Goal: Task Accomplishment & Management: Manage account settings

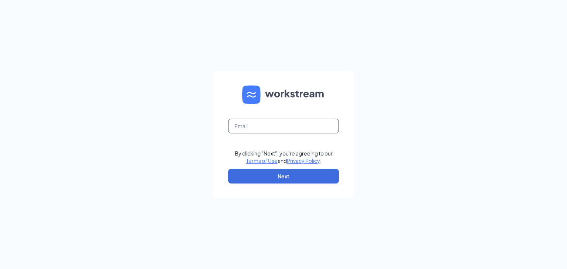
click at [255, 132] on input "text" at bounding box center [283, 126] width 111 height 15
type input "danika.mertel@gmail.com"
click at [292, 172] on button "Next" at bounding box center [283, 176] width 111 height 15
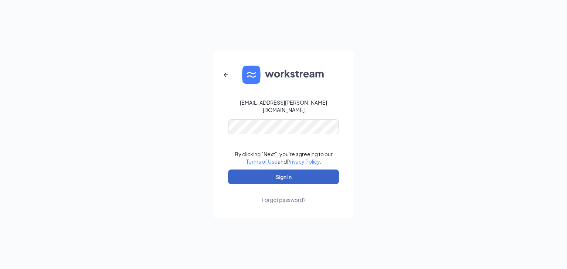
click at [277, 173] on button "Sign In" at bounding box center [283, 177] width 111 height 15
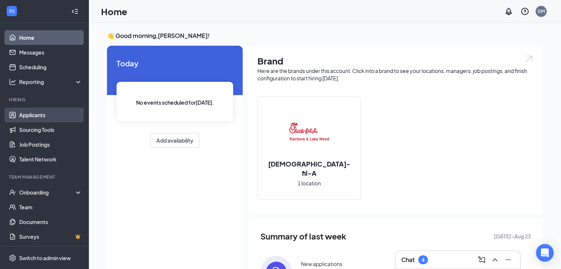
click at [53, 111] on link "Applicants" at bounding box center [50, 115] width 63 height 15
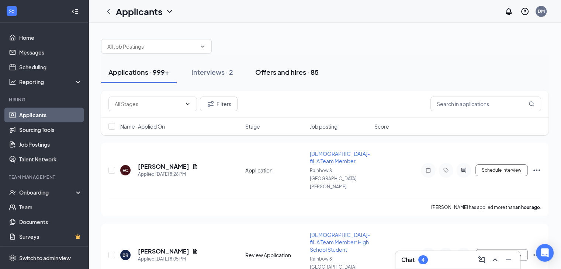
click at [267, 72] on div "Offers and hires · 85" at bounding box center [286, 72] width 63 height 9
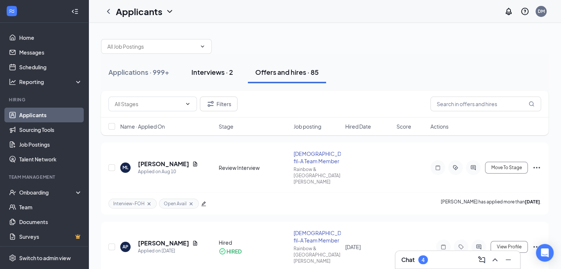
click at [221, 72] on div "Interviews · 2" at bounding box center [213, 72] width 42 height 9
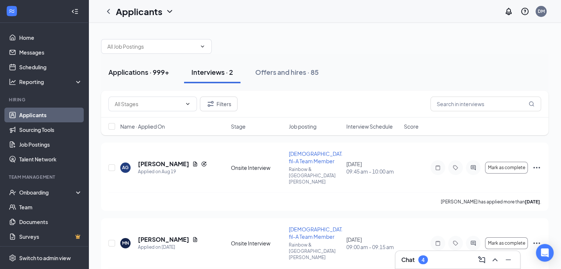
click at [155, 71] on div "Applications · 999+" at bounding box center [139, 72] width 61 height 9
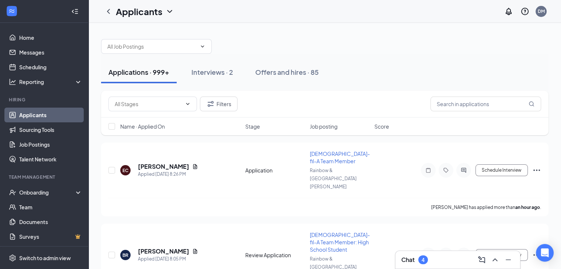
click at [422, 260] on div "4" at bounding box center [423, 260] width 3 height 6
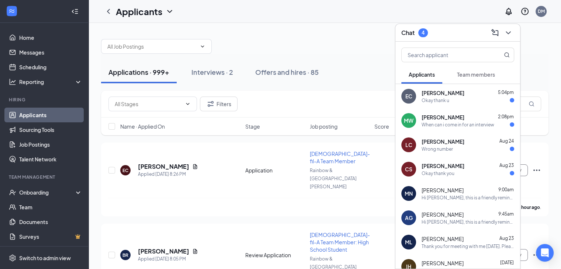
click at [464, 103] on div "Okay thank u" at bounding box center [468, 100] width 93 height 6
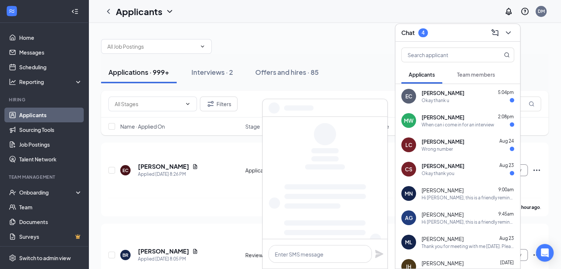
click at [462, 123] on div "When can i come in for an interview" at bounding box center [458, 125] width 73 height 6
click at [461, 138] on div "Laneah Cook Aug 24" at bounding box center [468, 141] width 93 height 7
click at [461, 167] on div "Christian Smith Aug 23" at bounding box center [468, 165] width 93 height 7
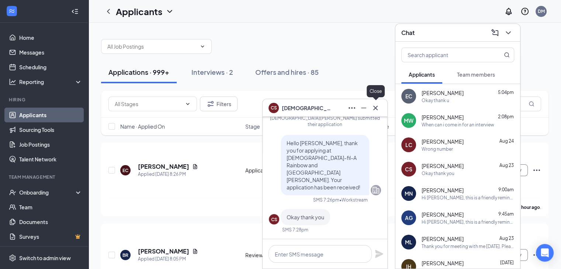
click at [377, 112] on icon "Cross" at bounding box center [375, 108] width 9 height 9
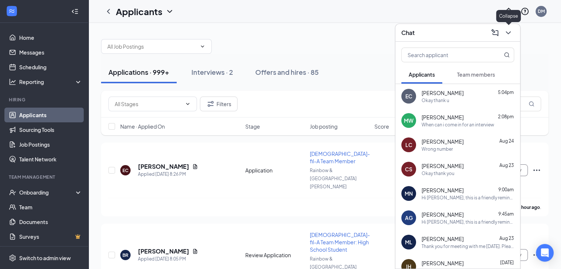
click at [509, 34] on icon "ChevronDown" at bounding box center [508, 32] width 9 height 9
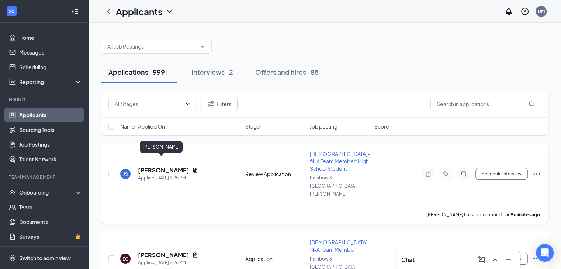
click at [162, 166] on h5 "[PERSON_NAME]" at bounding box center [163, 170] width 51 height 8
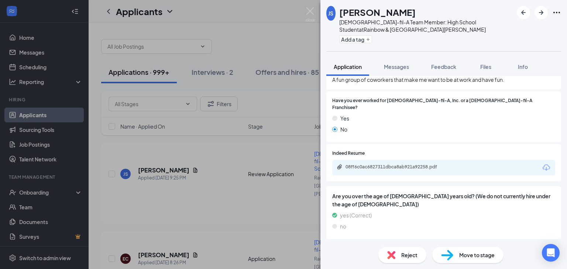
scroll to position [724, 0]
click at [405, 251] on div "Reject" at bounding box center [402, 255] width 48 height 16
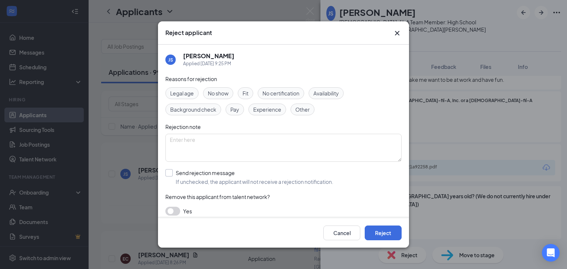
click at [168, 173] on input "Send rejection message If unchecked, the applicant will not receive a rejection…" at bounding box center [249, 177] width 168 height 16
checkbox input "true"
click at [250, 213] on span "Rejection- Not Interested" at bounding box center [280, 210] width 217 height 11
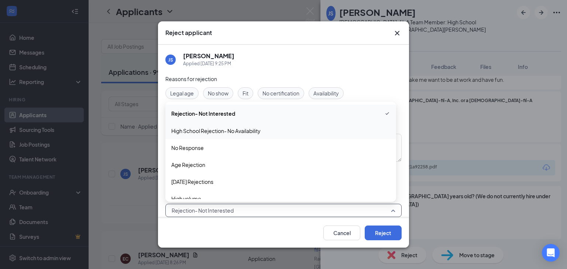
click at [256, 135] on div "High School Rejection- No Availability" at bounding box center [280, 131] width 231 height 17
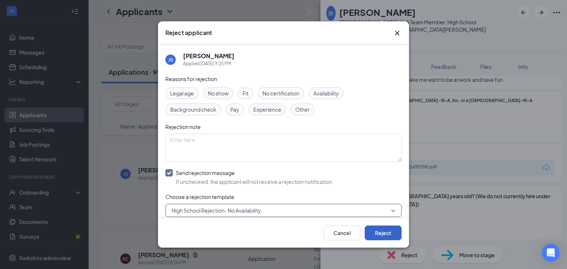
click at [379, 228] on button "Reject" at bounding box center [383, 233] width 37 height 15
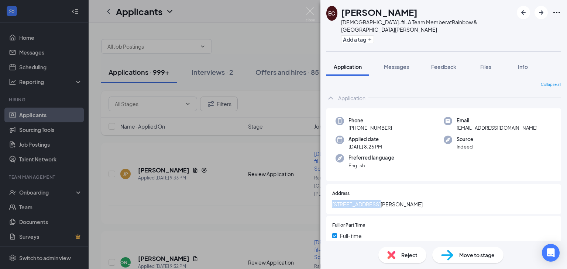
drag, startPoint x: 377, startPoint y: 198, endPoint x: 313, endPoint y: 197, distance: 63.9
click at [313, 197] on div "EC [PERSON_NAME] [DEMOGRAPHIC_DATA]-fil-A Team Member at [GEOGRAPHIC_DATA][PERS…" at bounding box center [283, 134] width 567 height 269
copy span "[STREET_ADDRESS][PERSON_NAME]"
click at [399, 254] on div "Reject" at bounding box center [402, 255] width 48 height 16
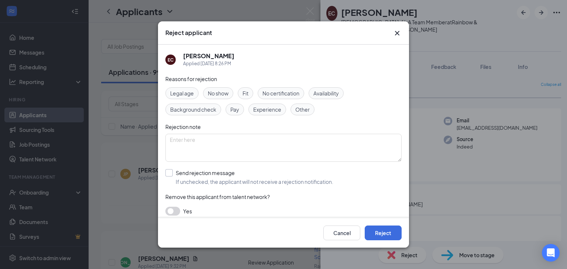
click at [167, 175] on input "Send rejection message If unchecked, the applicant will not receive a rejection…" at bounding box center [249, 177] width 168 height 16
checkbox input "true"
click at [374, 231] on button "Reject" at bounding box center [383, 233] width 37 height 15
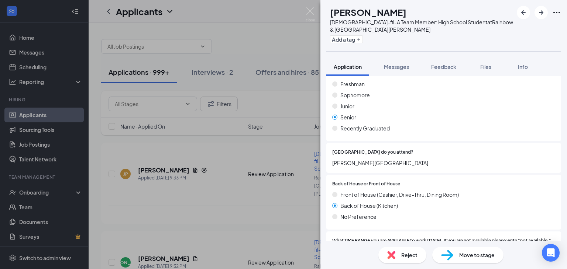
scroll to position [103, 0]
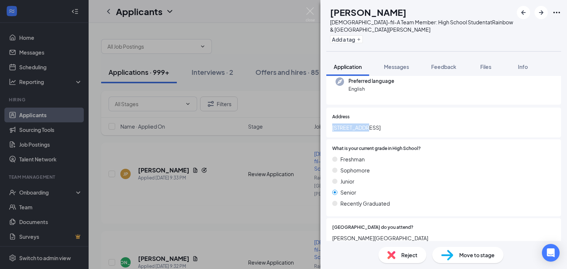
drag, startPoint x: 375, startPoint y: 119, endPoint x: 326, endPoint y: 121, distance: 49.5
click at [326, 121] on div "This applicant also applied to 1 other job posting(s) Collapse all Application …" at bounding box center [443, 158] width 247 height 165
copy span "[STREET_ADDRESS]"
click at [415, 254] on span "Reject" at bounding box center [409, 255] width 16 height 8
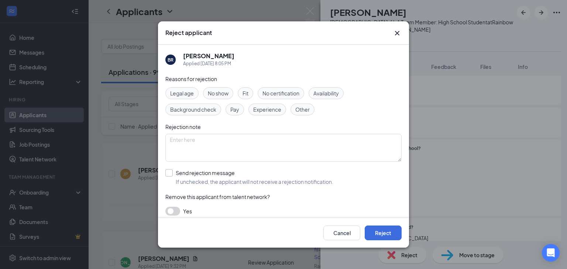
click at [171, 174] on input "Send rejection message If unchecked, the applicant will not receive a rejection…" at bounding box center [249, 177] width 168 height 16
checkbox input "true"
click at [370, 230] on button "Reject" at bounding box center [383, 233] width 37 height 15
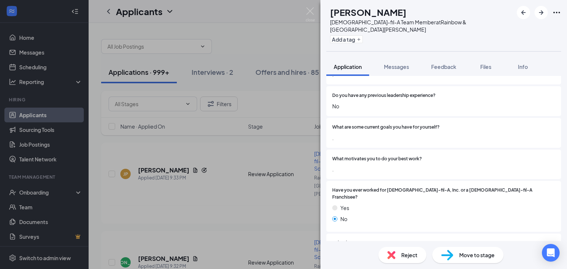
scroll to position [701, 0]
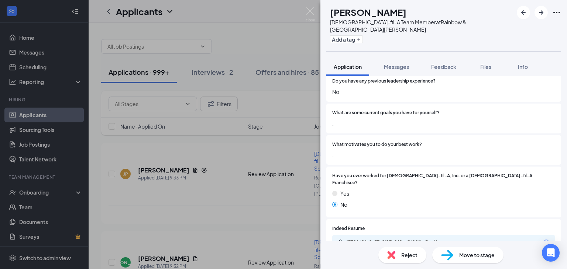
click at [392, 258] on img at bounding box center [391, 255] width 8 height 8
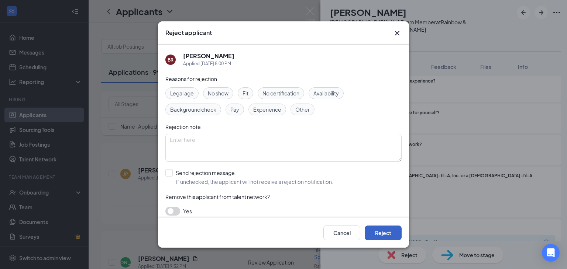
click at [400, 229] on button "Reject" at bounding box center [383, 233] width 37 height 15
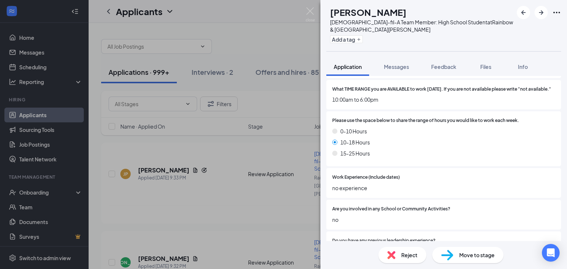
scroll to position [480, 0]
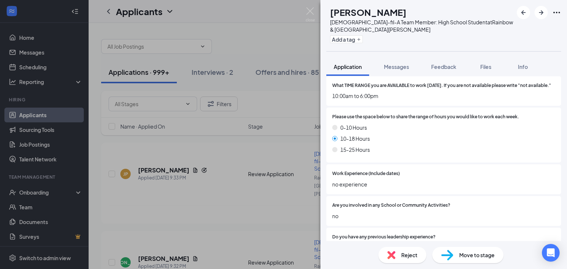
click at [406, 258] on span "Reject" at bounding box center [409, 255] width 16 height 8
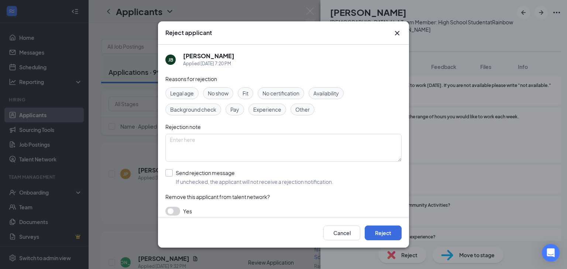
click at [181, 176] on input "Send rejection message If unchecked, the applicant will not receive a rejection…" at bounding box center [249, 177] width 168 height 16
checkbox input "true"
click at [320, 228] on div "Cancel Reject" at bounding box center [283, 233] width 236 height 15
click at [330, 230] on button "Cancel" at bounding box center [341, 233] width 37 height 15
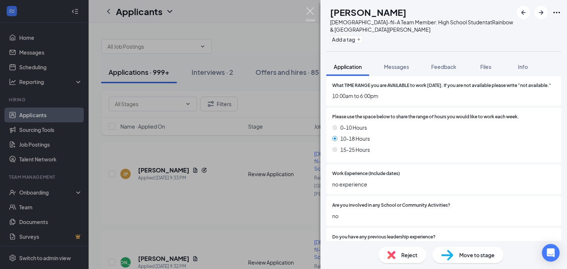
click at [309, 12] on img at bounding box center [310, 14] width 9 height 14
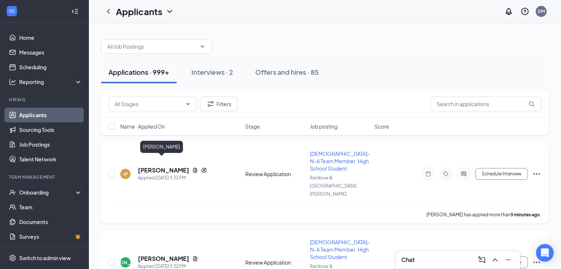
click at [165, 166] on h5 "[PERSON_NAME]" at bounding box center [163, 170] width 51 height 8
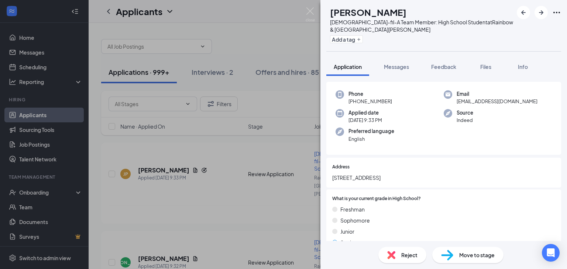
scroll to position [39, 0]
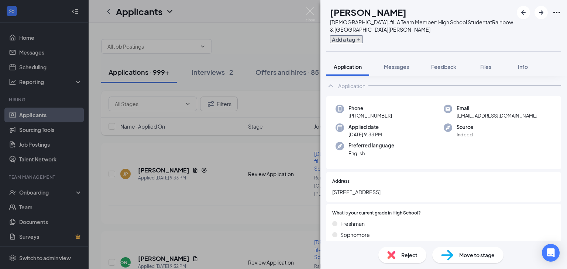
click at [363, 41] on button "Add a tag" at bounding box center [346, 39] width 33 height 8
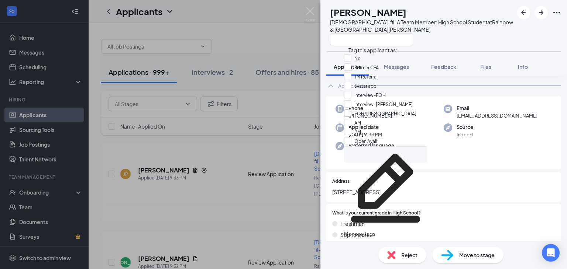
click at [349, 118] on input "FOH/[DEMOGRAPHIC_DATA]" at bounding box center [380, 114] width 72 height 8
checkbox input "true"
click at [354, 128] on input "PM" at bounding box center [352, 132] width 17 height 8
checkbox input "true"
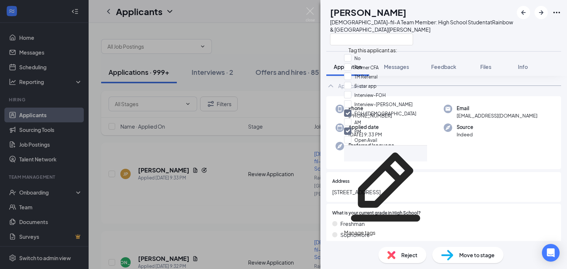
click at [480, 47] on div "JP [PERSON_NAME][DEMOGRAPHIC_DATA]-fil-A Team Member: High School Student at [G…" at bounding box center [443, 25] width 247 height 51
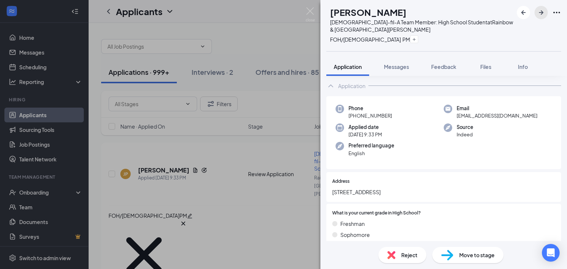
click at [543, 11] on icon "ArrowRight" at bounding box center [541, 12] width 9 height 9
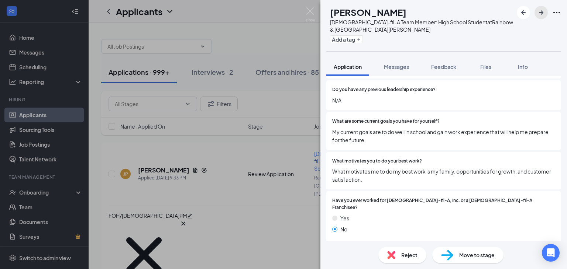
scroll to position [664, 0]
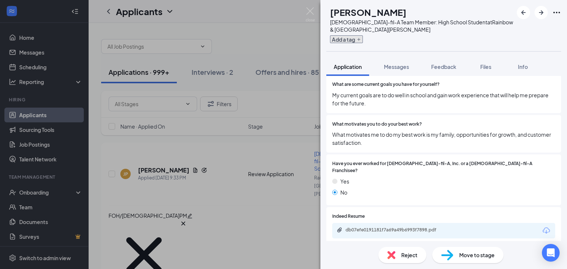
click at [363, 42] on button "Add a tag" at bounding box center [346, 39] width 33 height 8
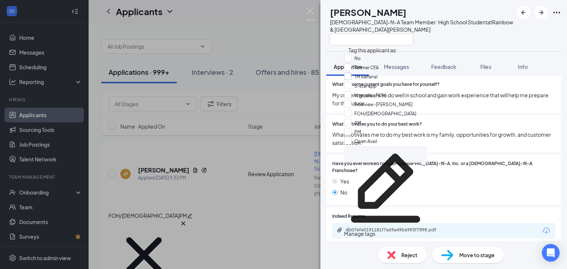
scroll to position [0, 0]
click at [351, 60] on input "No" at bounding box center [352, 58] width 17 height 8
checkbox input "true"
click at [467, 39] on div at bounding box center [421, 39] width 183 height 12
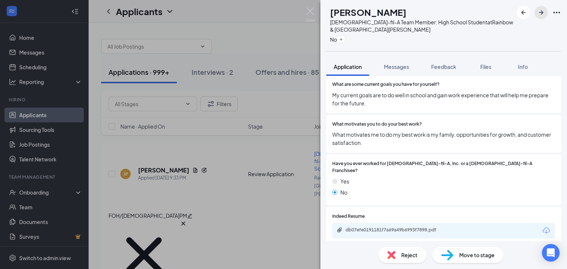
click at [546, 9] on button "button" at bounding box center [541, 12] width 13 height 13
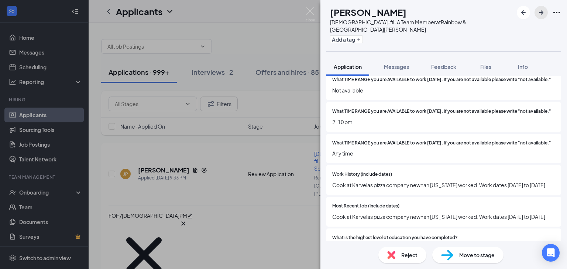
scroll to position [517, 0]
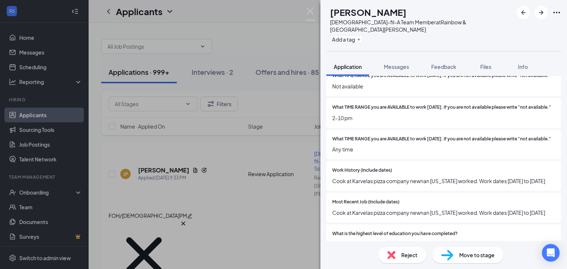
click at [393, 253] on img at bounding box center [391, 255] width 8 height 8
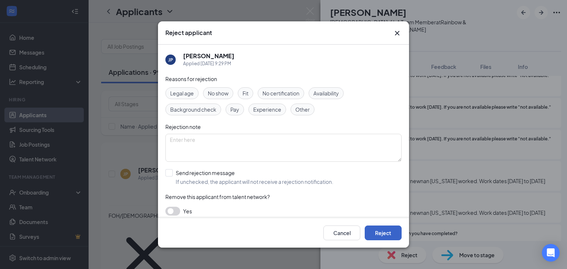
click at [384, 228] on button "Reject" at bounding box center [383, 233] width 37 height 15
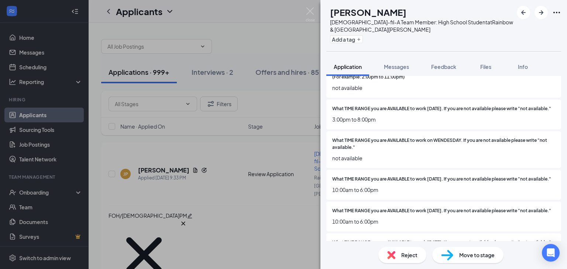
scroll to position [332, 0]
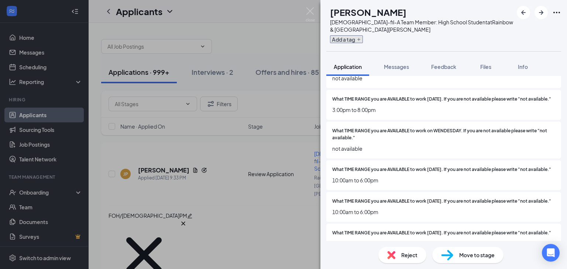
click at [350, 39] on button "Add a tag" at bounding box center [346, 39] width 33 height 8
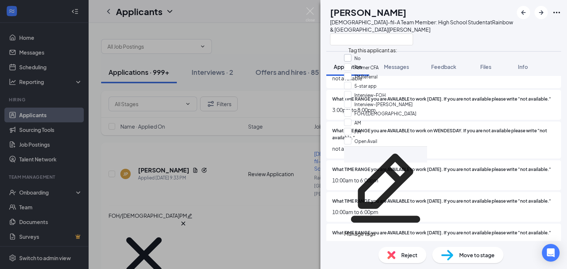
click at [349, 61] on input "No" at bounding box center [352, 58] width 17 height 8
checkbox input "true"
click at [533, 43] on div "[PERSON_NAME] Jzanaih [PERSON_NAME] [DEMOGRAPHIC_DATA]-fil-A Team Member: High …" at bounding box center [443, 25] width 247 height 51
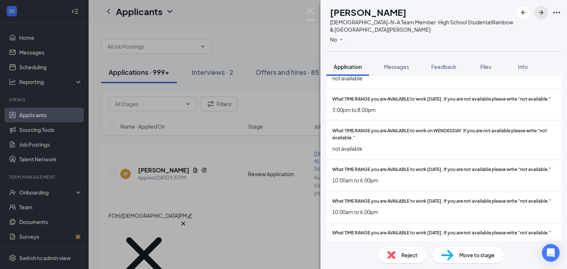
click at [543, 17] on button "button" at bounding box center [541, 12] width 13 height 13
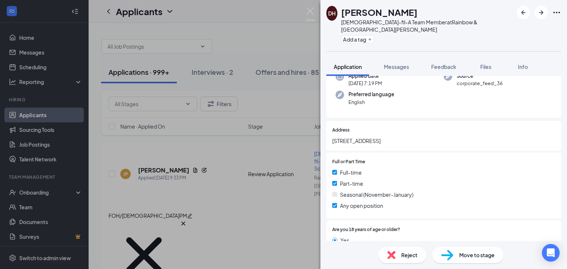
scroll to position [82, 0]
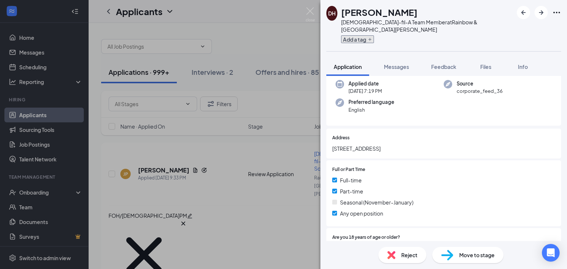
click at [371, 35] on button "Add a tag" at bounding box center [357, 39] width 33 height 8
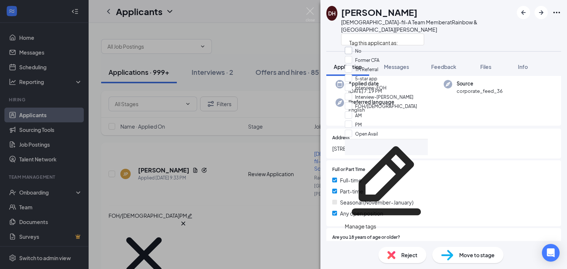
click at [357, 54] on input "No" at bounding box center [353, 51] width 17 height 8
checkbox input "true"
click at [526, 29] on div "DH [PERSON_NAME] [DEMOGRAPHIC_DATA]-fil-A Team Member at [GEOGRAPHIC_DATA][PERS…" at bounding box center [443, 25] width 247 height 51
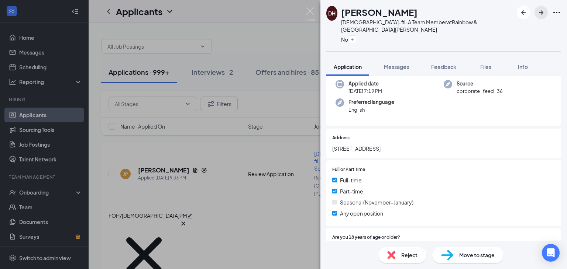
click at [541, 17] on icon "ArrowRight" at bounding box center [541, 12] width 9 height 9
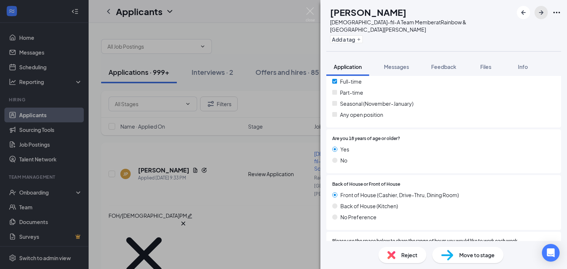
scroll to position [7, 0]
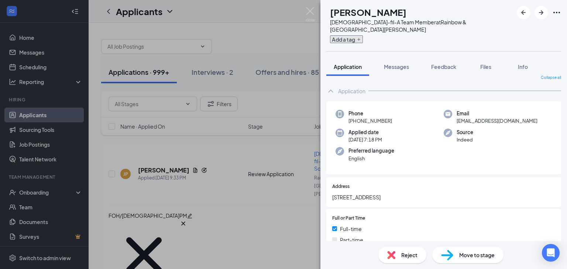
click at [361, 37] on icon "Plus" at bounding box center [359, 39] width 4 height 4
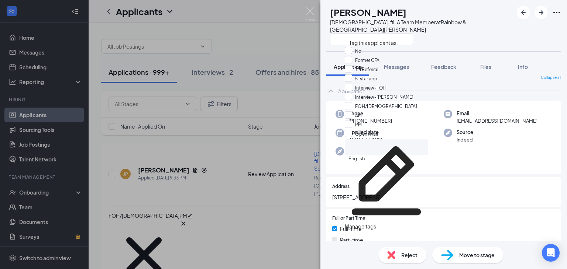
click at [354, 54] on input "No" at bounding box center [353, 51] width 17 height 8
checkbox input "true"
click at [494, 34] on div "DR [PERSON_NAME] [DEMOGRAPHIC_DATA]-fil-A Team Member at [GEOGRAPHIC_DATA][PERS…" at bounding box center [443, 25] width 247 height 51
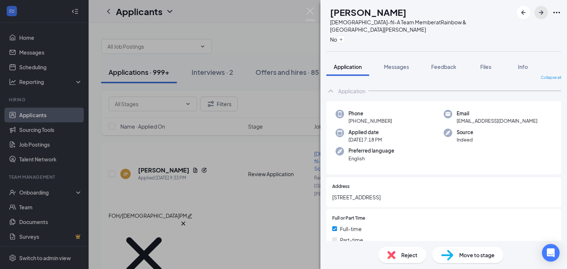
click at [540, 15] on icon "ArrowRight" at bounding box center [541, 12] width 9 height 9
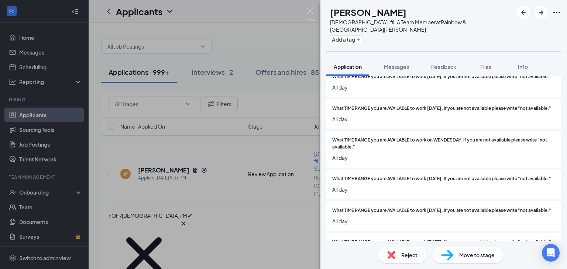
scroll to position [443, 0]
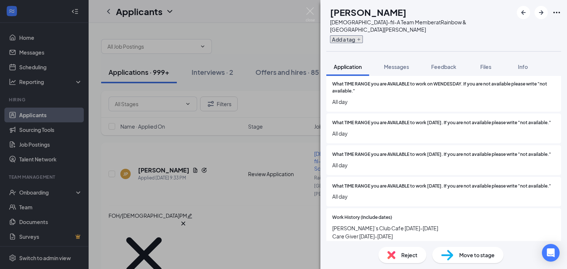
click at [361, 37] on icon "Plus" at bounding box center [359, 39] width 4 height 4
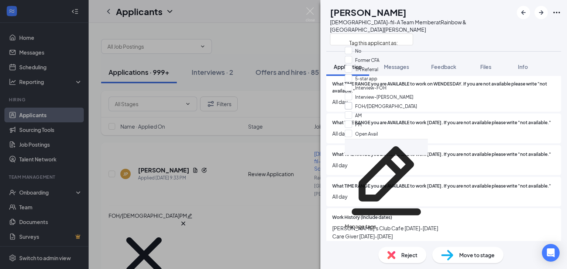
click at [353, 110] on input "FOH/[DEMOGRAPHIC_DATA]" at bounding box center [381, 106] width 72 height 8
checkbox input "true"
click at [353, 130] on input "Open Avail" at bounding box center [361, 134] width 33 height 8
checkbox input "true"
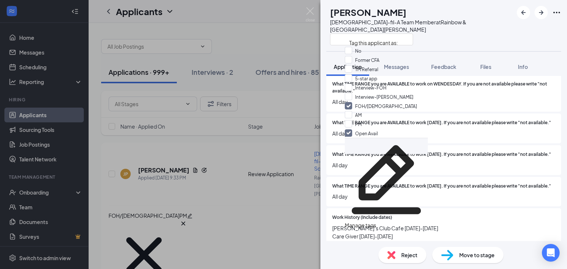
click at [504, 28] on div "AS [PERSON_NAME][DEMOGRAPHIC_DATA]-fil-A Team Member at [GEOGRAPHIC_DATA][PERSO…" at bounding box center [443, 25] width 247 height 51
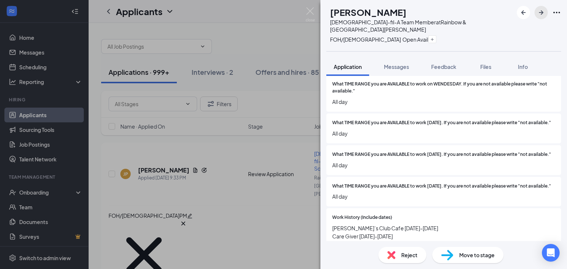
click at [539, 14] on icon "ArrowRight" at bounding box center [541, 12] width 9 height 9
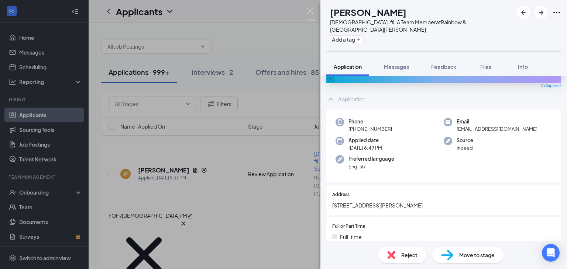
scroll to position [10, 0]
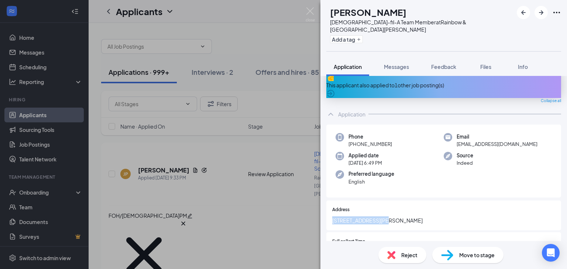
drag, startPoint x: 378, startPoint y: 206, endPoint x: 320, endPoint y: 206, distance: 58.0
click at [320, 206] on div "AC [PERSON_NAME] [DEMOGRAPHIC_DATA]-fil-A Team Member at [GEOGRAPHIC_DATA][PERS…" at bounding box center [283, 134] width 567 height 269
copy span "[STREET_ADDRESS][PERSON_NAME]"
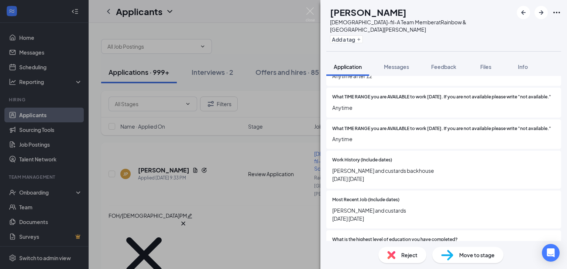
scroll to position [564, 0]
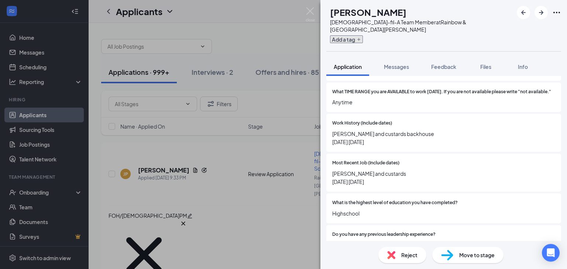
click at [356, 35] on button "Add a tag" at bounding box center [346, 39] width 33 height 8
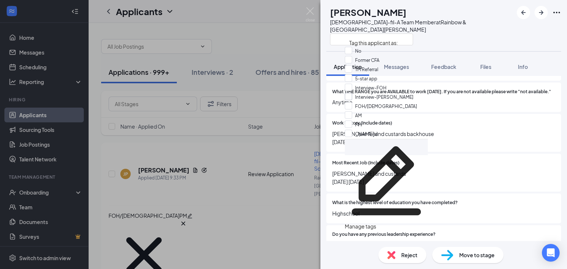
click at [351, 101] on input "Interview-[PERSON_NAME]" at bounding box center [379, 97] width 69 height 8
checkbox input "true"
click at [354, 120] on input "PM" at bounding box center [353, 124] width 17 height 8
checkbox input "true"
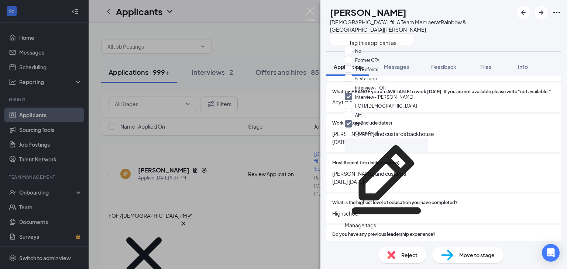
click at [527, 28] on div "AC [PERSON_NAME] [DEMOGRAPHIC_DATA]-fil-A Team Member at [GEOGRAPHIC_DATA][PERS…" at bounding box center [443, 25] width 247 height 51
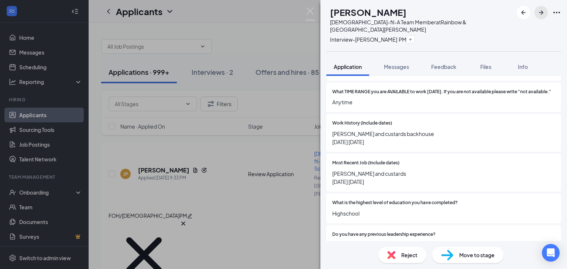
click at [543, 15] on icon "ArrowRight" at bounding box center [541, 12] width 9 height 9
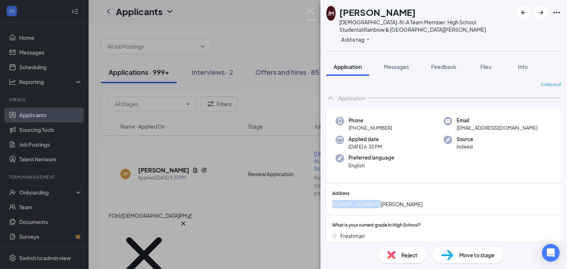
drag, startPoint x: 379, startPoint y: 201, endPoint x: 310, endPoint y: 209, distance: 69.8
click at [310, 209] on div "[PERSON_NAME] [PERSON_NAME] [DEMOGRAPHIC_DATA]-fil-A Team Member: High School S…" at bounding box center [283, 134] width 567 height 269
copy span "[STREET_ADDRESS][PERSON_NAME]"
click at [412, 258] on span "Reject" at bounding box center [409, 255] width 16 height 8
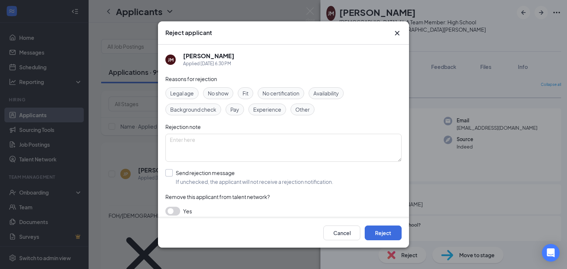
click at [175, 177] on input "Send rejection message If unchecked, the applicant will not receive a rejection…" at bounding box center [249, 177] width 168 height 16
checkbox input "true"
click at [378, 233] on button "Reject" at bounding box center [383, 233] width 37 height 15
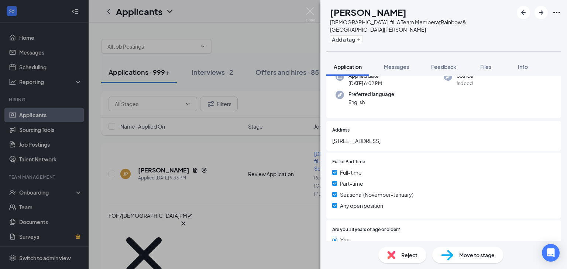
scroll to position [60, 0]
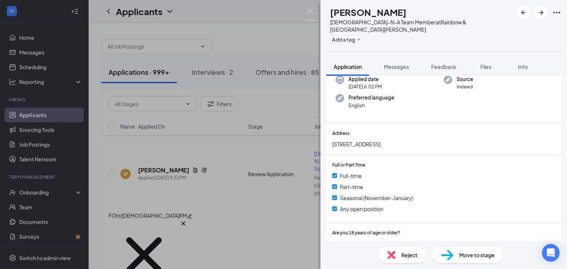
drag, startPoint x: 380, startPoint y: 134, endPoint x: 327, endPoint y: 141, distance: 54.0
click at [327, 141] on div "Address [STREET_ADDRESS]" at bounding box center [443, 139] width 235 height 30
copy span "[STREET_ADDRESS]"
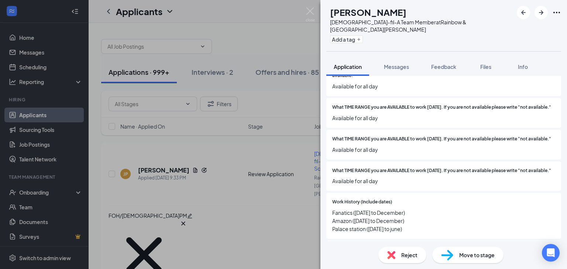
scroll to position [503, 0]
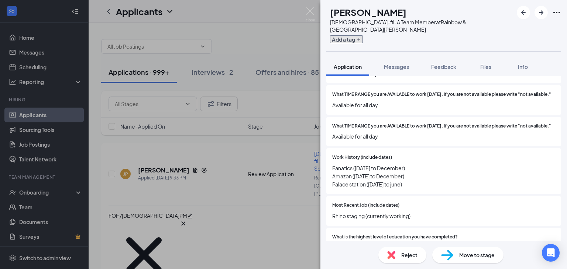
click at [363, 35] on button "Add a tag" at bounding box center [346, 39] width 33 height 8
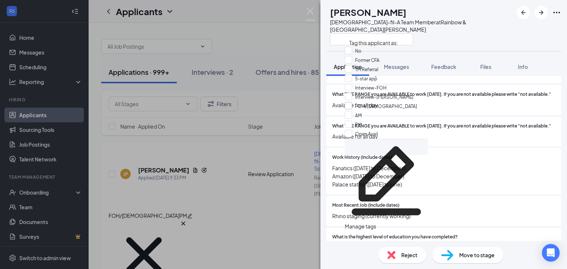
click at [353, 110] on input "FOH/[DEMOGRAPHIC_DATA]" at bounding box center [381, 106] width 72 height 8
checkbox input "true"
click at [353, 130] on input "Open Avail" at bounding box center [361, 134] width 33 height 8
checkbox input "true"
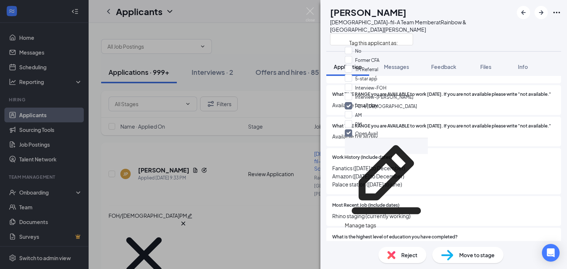
click at [475, 45] on div "TF [PERSON_NAME][DEMOGRAPHIC_DATA]-fil-A Team Member at [GEOGRAPHIC_DATA][PERSO…" at bounding box center [443, 134] width 247 height 269
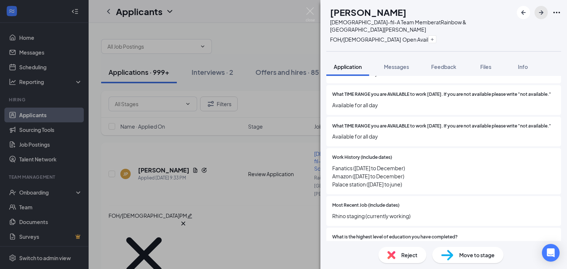
click at [538, 11] on icon "ArrowRight" at bounding box center [541, 12] width 9 height 9
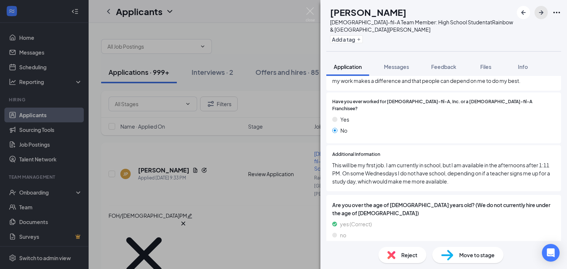
scroll to position [775, 0]
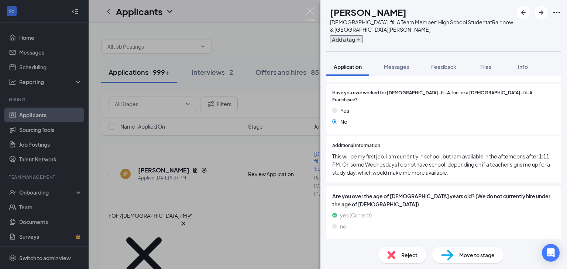
click at [361, 39] on icon "Plus" at bounding box center [359, 39] width 4 height 4
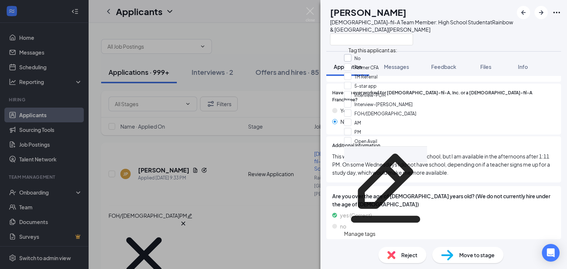
click at [356, 60] on input "No" at bounding box center [352, 58] width 17 height 8
checkbox input "true"
click at [450, 44] on div at bounding box center [421, 39] width 183 height 12
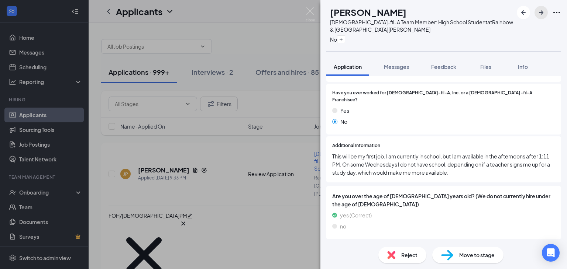
click at [547, 12] on button "button" at bounding box center [541, 12] width 13 height 13
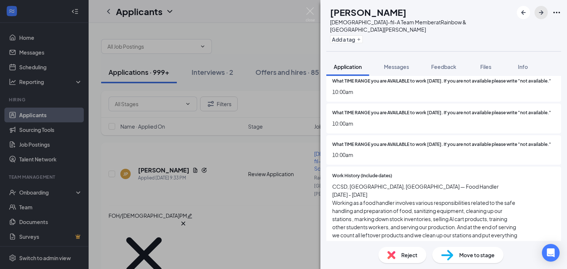
scroll to position [430, 0]
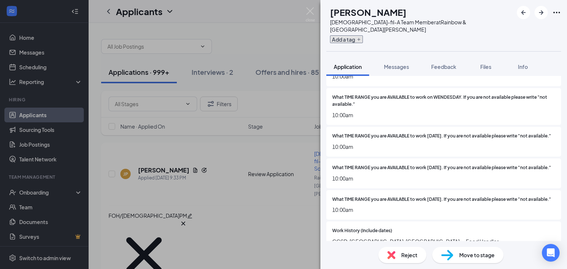
click at [363, 35] on button "Add a tag" at bounding box center [346, 39] width 33 height 8
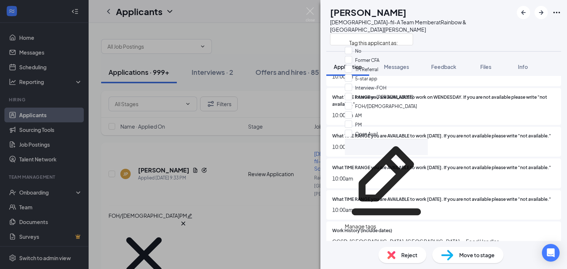
click at [527, 183] on span "10:00am" at bounding box center [443, 179] width 223 height 8
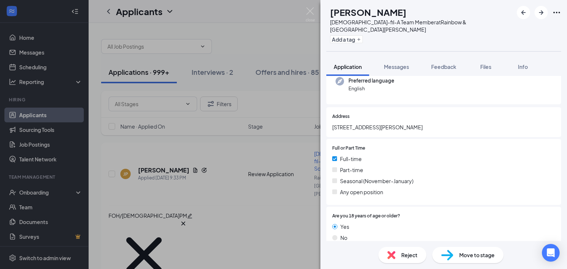
scroll to position [61, 0]
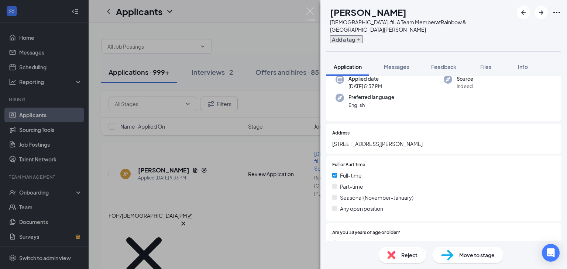
click at [363, 35] on button "Add a tag" at bounding box center [346, 39] width 33 height 8
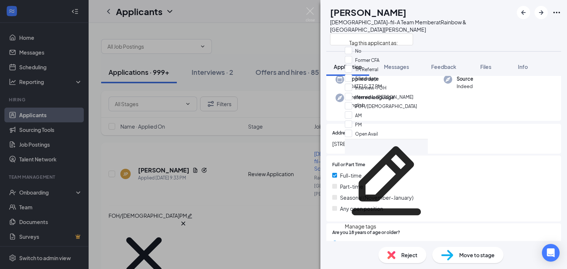
click at [355, 56] on div "No" at bounding box center [386, 51] width 83 height 9
checkbox input "true"
click at [499, 34] on div "AS [PERSON_NAME][DEMOGRAPHIC_DATA]-fil-A Team Member at [GEOGRAPHIC_DATA][PERSO…" at bounding box center [443, 25] width 247 height 51
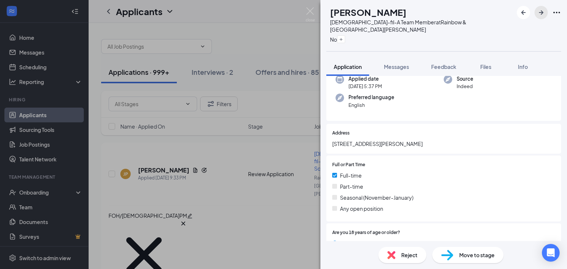
click at [543, 15] on icon "ArrowRight" at bounding box center [541, 12] width 9 height 9
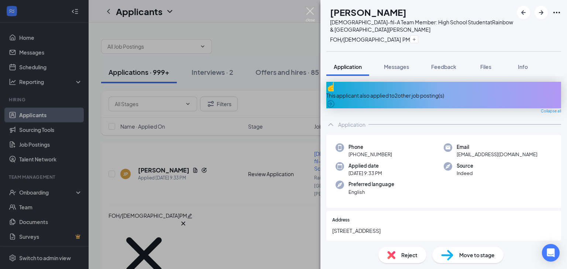
click at [311, 14] on img at bounding box center [310, 14] width 9 height 14
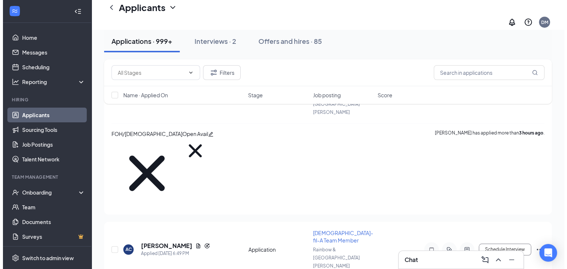
scroll to position [738, 0]
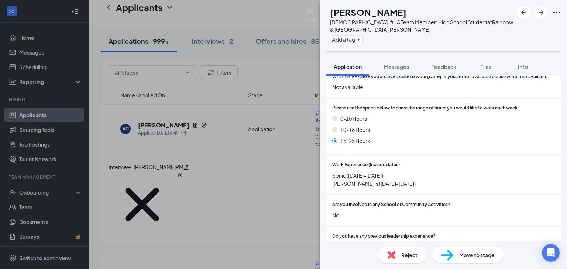
scroll to position [517, 0]
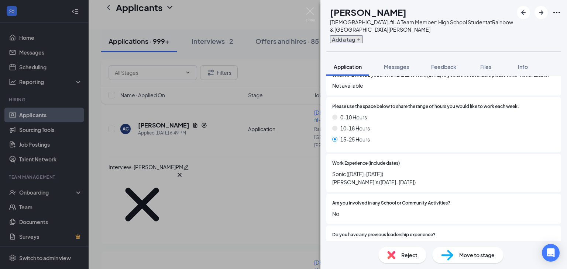
click at [363, 42] on button "Add a tag" at bounding box center [346, 39] width 33 height 8
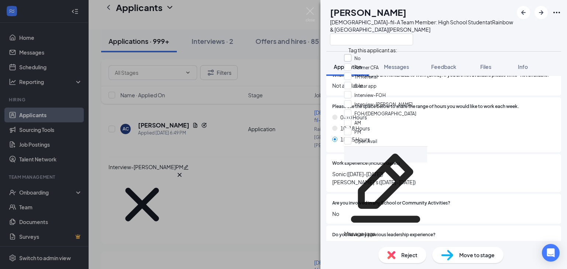
click at [351, 59] on input "No" at bounding box center [352, 58] width 17 height 8
checkbox input "true"
click at [498, 30] on div "[DEMOGRAPHIC_DATA]-fil-A Team Member: High School Student at [GEOGRAPHIC_DATA][…" at bounding box center [421, 25] width 183 height 15
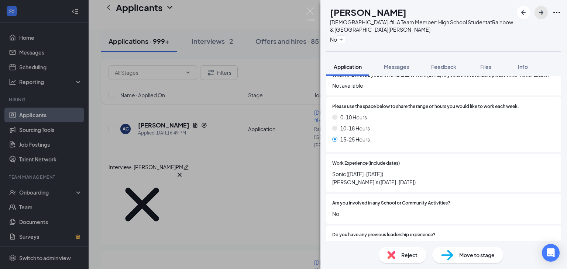
click at [546, 13] on button "button" at bounding box center [541, 12] width 13 height 13
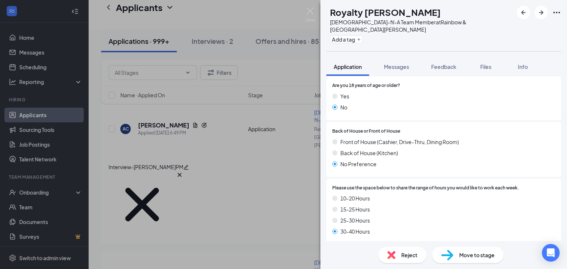
scroll to position [106, 0]
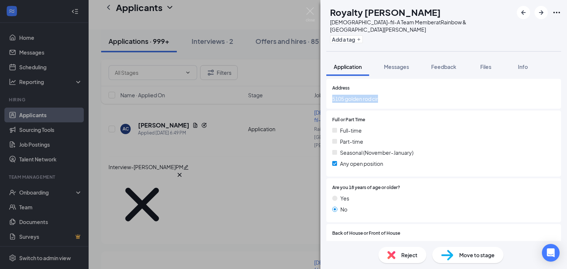
drag, startPoint x: 384, startPoint y: 91, endPoint x: 323, endPoint y: 96, distance: 61.5
click at [323, 96] on div "Collapse all Application Phone [PHONE_NUMBER] Email [EMAIL_ADDRESS][DOMAIN_NAME…" at bounding box center [443, 158] width 247 height 165
copy span "5105 golden rod cir"
click at [350, 35] on button "Add a tag" at bounding box center [346, 39] width 33 height 8
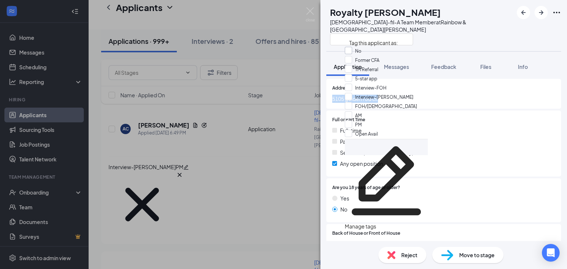
click at [350, 52] on input "No" at bounding box center [353, 51] width 17 height 8
checkbox input "true"
click at [513, 22] on div "RE Royalty [PERSON_NAME] [DEMOGRAPHIC_DATA]-fil-A Team Member at [GEOGRAPHIC_DA…" at bounding box center [443, 25] width 247 height 51
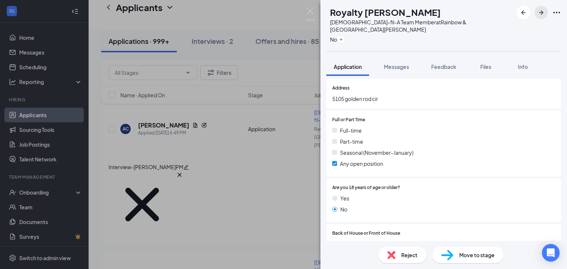
click at [541, 12] on icon "ArrowRight" at bounding box center [541, 12] width 4 height 4
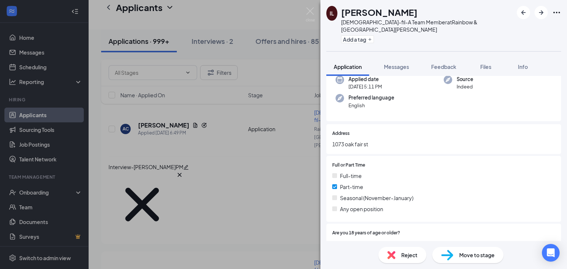
scroll to position [64, 0]
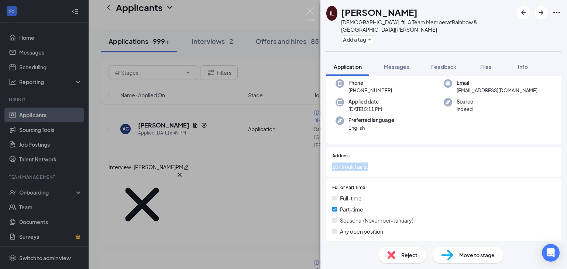
drag, startPoint x: 345, startPoint y: 157, endPoint x: 320, endPoint y: 157, distance: 25.5
click at [320, 157] on div "IL [PERSON_NAME][DEMOGRAPHIC_DATA]-fil-A Team Member at [GEOGRAPHIC_DATA][PERSO…" at bounding box center [283, 134] width 567 height 269
copy span "1073 oak fair st"
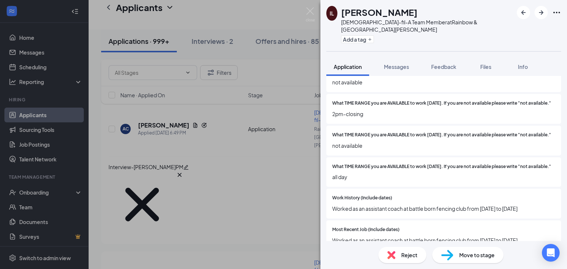
scroll to position [507, 0]
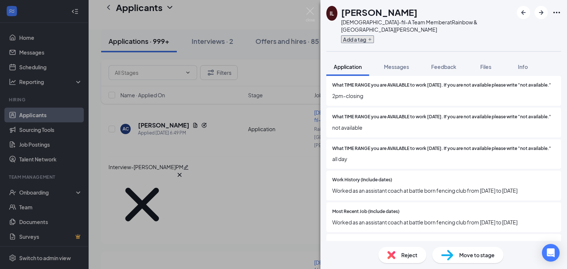
click at [369, 35] on button "Add a tag" at bounding box center [357, 39] width 33 height 8
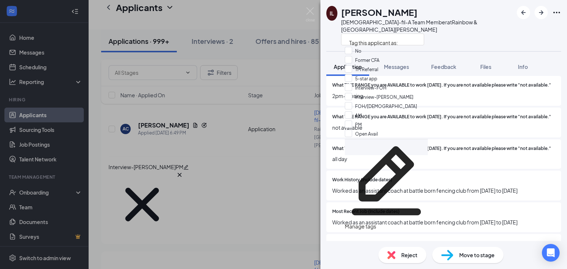
click at [354, 111] on div "FOH/[DEMOGRAPHIC_DATA]" at bounding box center [386, 106] width 83 height 9
checkbox input "true"
click at [353, 120] on input "PM" at bounding box center [353, 124] width 17 height 8
checkbox input "true"
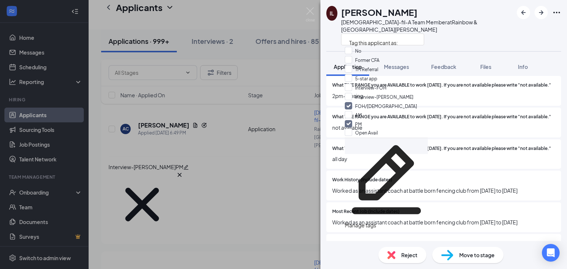
click at [495, 27] on div "IL [PERSON_NAME][DEMOGRAPHIC_DATA]-fil-A Team Member at [GEOGRAPHIC_DATA][PERSO…" at bounding box center [443, 25] width 247 height 51
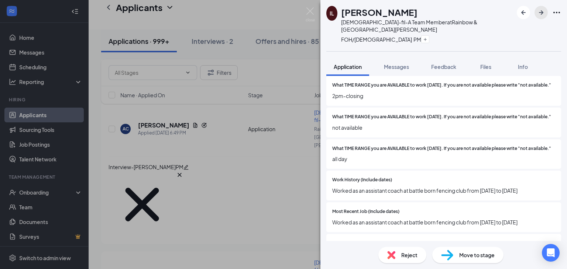
click at [540, 16] on icon "ArrowRight" at bounding box center [541, 12] width 9 height 9
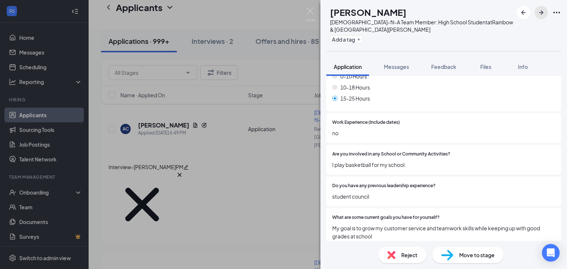
scroll to position [591, 0]
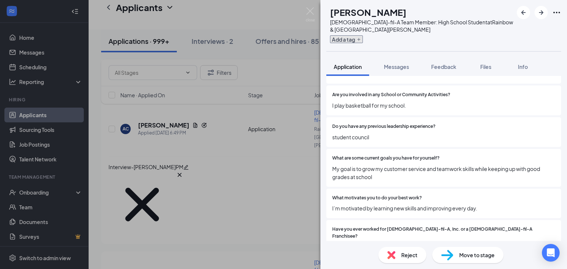
click at [363, 39] on button "Add a tag" at bounding box center [346, 39] width 33 height 8
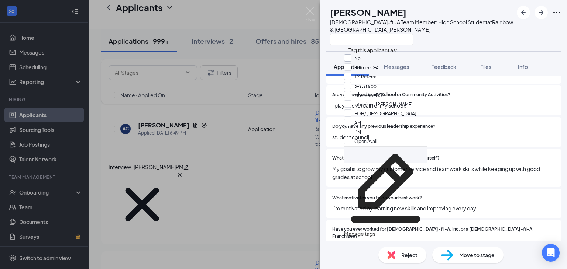
click at [351, 61] on input "No" at bounding box center [352, 58] width 17 height 8
checkbox input "true"
click at [485, 34] on div at bounding box center [421, 39] width 183 height 12
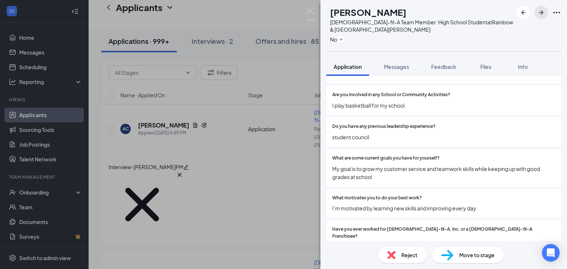
click at [537, 16] on icon "ArrowRight" at bounding box center [541, 12] width 9 height 9
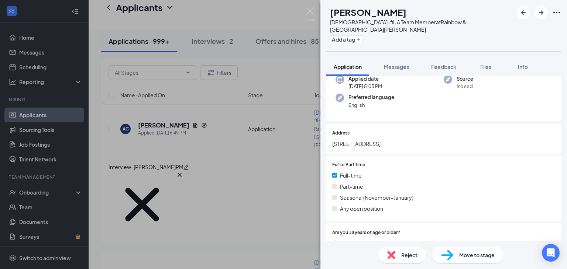
scroll to position [50, 0]
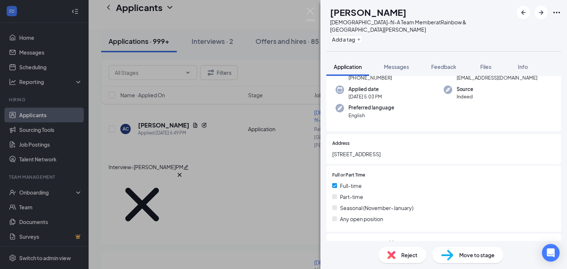
drag, startPoint x: 362, startPoint y: 145, endPoint x: 328, endPoint y: 143, distance: 33.6
click at [320, 145] on div "Collapse all Application Phone [PHONE_NUMBER] Email [EMAIL_ADDRESS][DOMAIN_NAME…" at bounding box center [443, 158] width 247 height 165
copy span "[STREET_ADDRESS]"
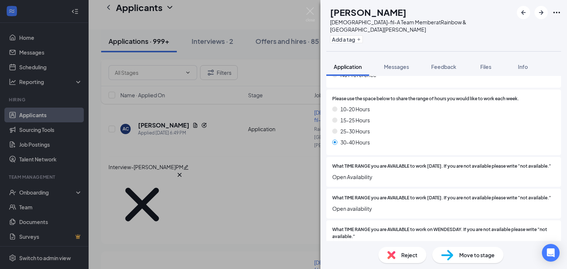
scroll to position [346, 0]
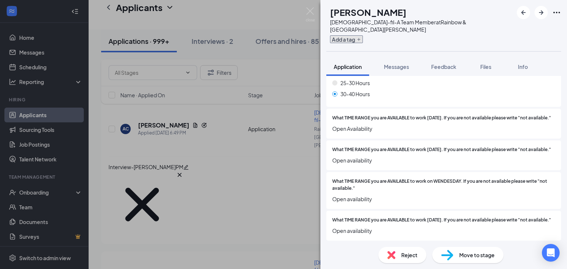
click at [363, 35] on button "Add a tag" at bounding box center [346, 39] width 33 height 8
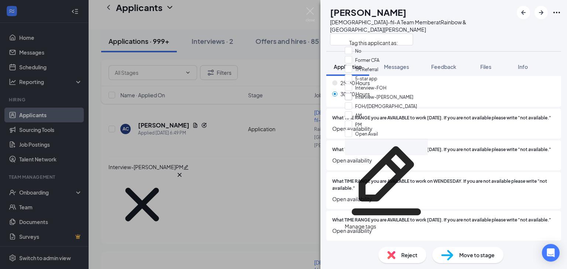
click at [354, 101] on input "Interview-[PERSON_NAME]" at bounding box center [379, 97] width 69 height 8
checkbox input "true"
click at [354, 130] on input "Open Avail" at bounding box center [361, 134] width 33 height 8
checkbox input "true"
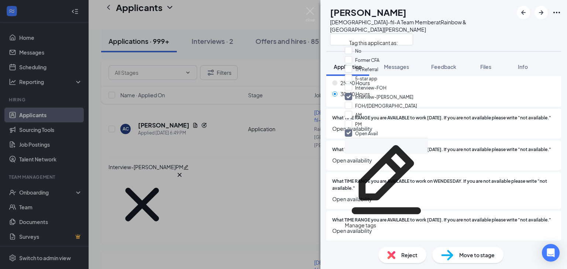
click at [481, 15] on div "[PERSON_NAME] [DEMOGRAPHIC_DATA]-fil-A Team Member at [GEOGRAPHIC_DATA][PERSON_…" at bounding box center [443, 25] width 247 height 51
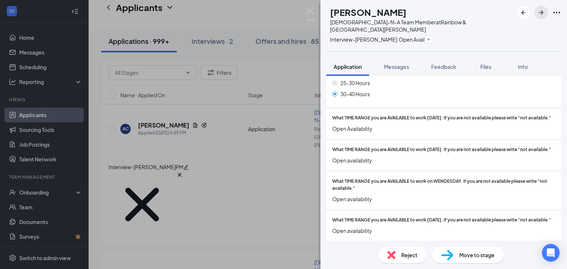
click at [540, 19] on button "button" at bounding box center [541, 12] width 13 height 13
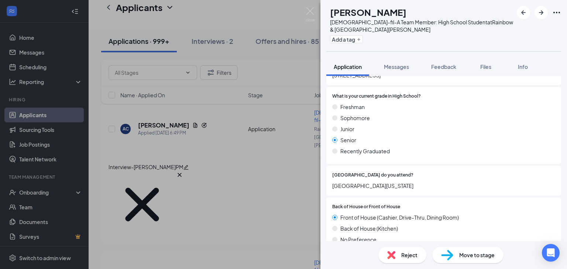
scroll to position [73, 0]
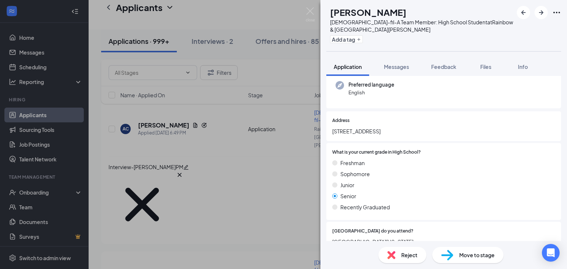
drag, startPoint x: 378, startPoint y: 131, endPoint x: 295, endPoint y: 135, distance: 82.8
click at [295, 135] on div "EC [PERSON_NAME][DEMOGRAPHIC_DATA]-fil-A Team Member: High School Student at [G…" at bounding box center [283, 134] width 567 height 269
copy span "[STREET_ADDRESS]"
click at [363, 38] on button "Add a tag" at bounding box center [346, 39] width 33 height 8
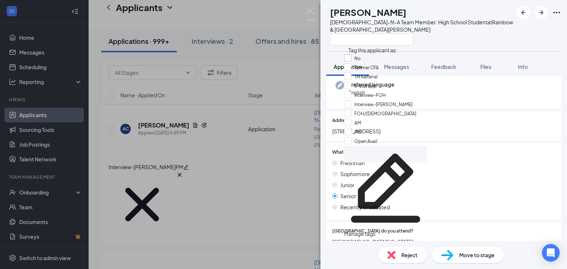
click at [351, 61] on input "No" at bounding box center [352, 58] width 17 height 8
checkbox input "true"
click at [498, 34] on div at bounding box center [421, 39] width 183 height 12
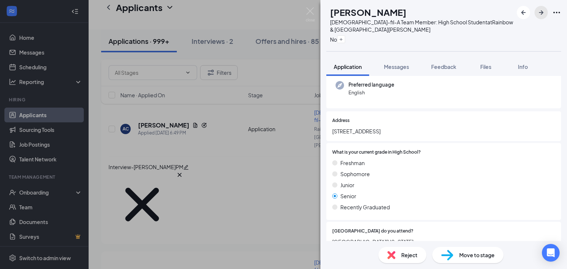
click at [542, 15] on icon "ArrowRight" at bounding box center [541, 12] width 9 height 9
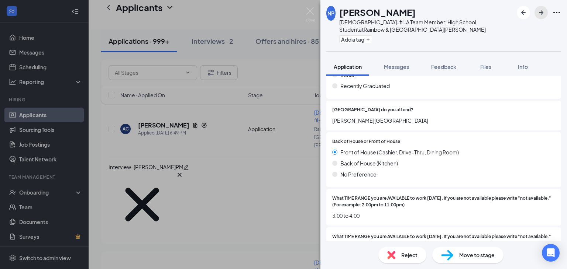
scroll to position [221, 0]
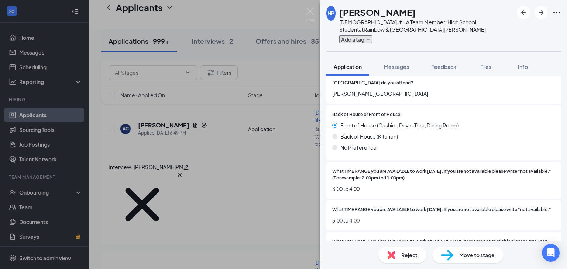
click at [370, 40] on icon "Plus" at bounding box center [368, 39] width 4 height 4
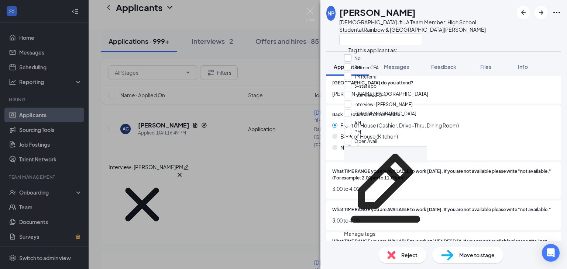
click at [353, 62] on input "No" at bounding box center [352, 58] width 17 height 8
checkbox input "true"
click at [486, 43] on div at bounding box center [426, 39] width 174 height 12
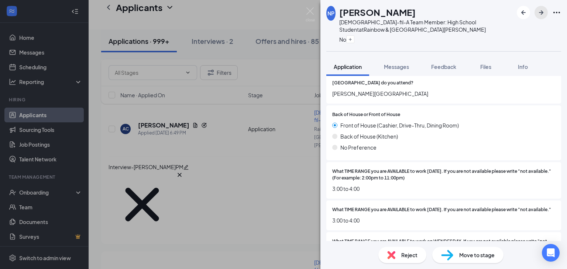
click at [541, 18] on button "button" at bounding box center [541, 12] width 13 height 13
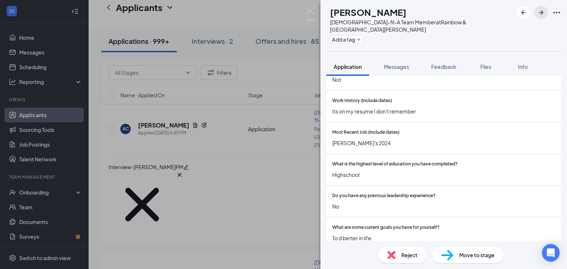
scroll to position [591, 0]
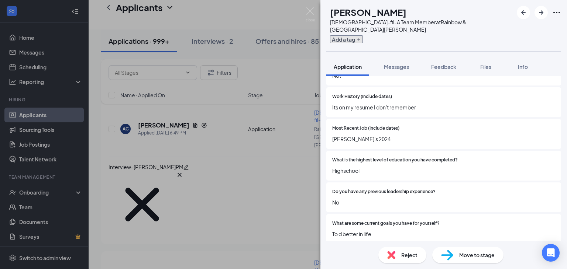
click at [360, 38] on icon "Plus" at bounding box center [358, 39] width 3 height 3
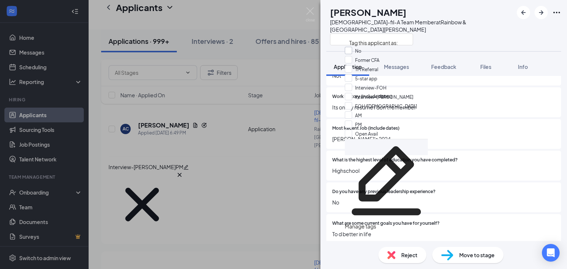
click at [353, 54] on input "No" at bounding box center [353, 51] width 17 height 8
checkbox input "true"
click at [478, 38] on div "TB [PERSON_NAME] [DEMOGRAPHIC_DATA]-fil-A Team Member at [GEOGRAPHIC_DATA][PERS…" at bounding box center [443, 25] width 247 height 51
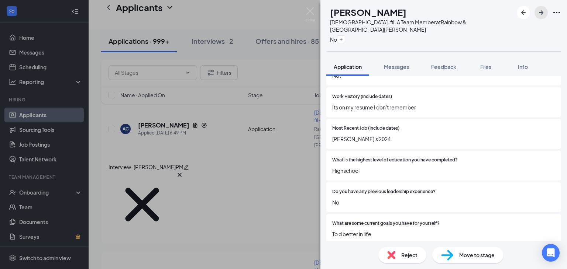
click at [538, 14] on icon "ArrowRight" at bounding box center [541, 12] width 9 height 9
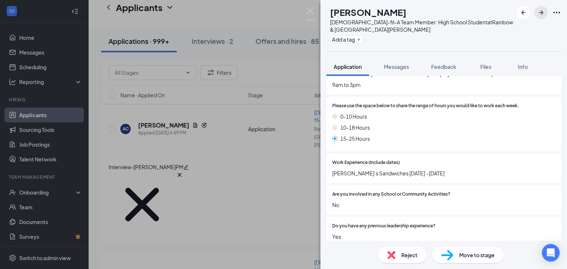
scroll to position [548, 0]
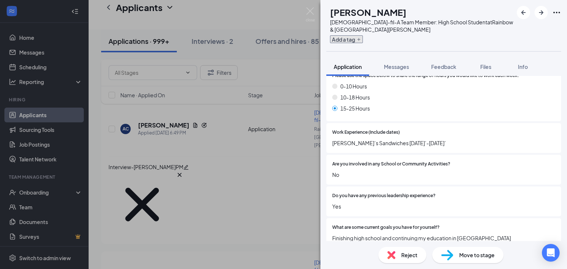
click at [356, 38] on button "Add a tag" at bounding box center [346, 39] width 33 height 8
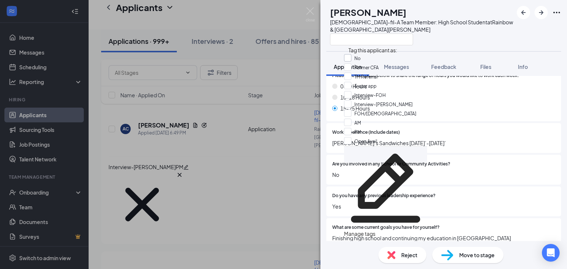
click at [352, 61] on input "No" at bounding box center [352, 58] width 17 height 8
checkbox input "true"
click at [501, 30] on div "[DEMOGRAPHIC_DATA]-fil-A Team Member: High School Student at [GEOGRAPHIC_DATA][…" at bounding box center [421, 25] width 183 height 15
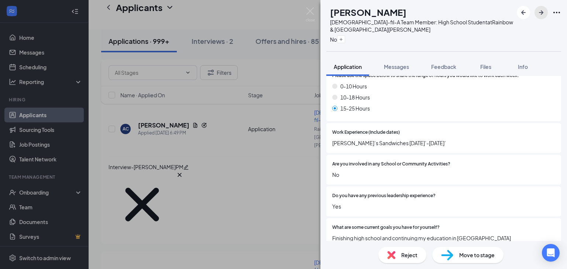
click at [547, 13] on button "button" at bounding box center [541, 12] width 13 height 13
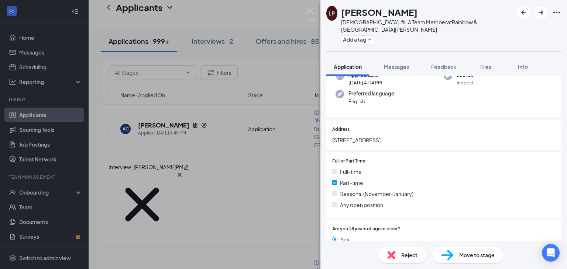
scroll to position [28, 0]
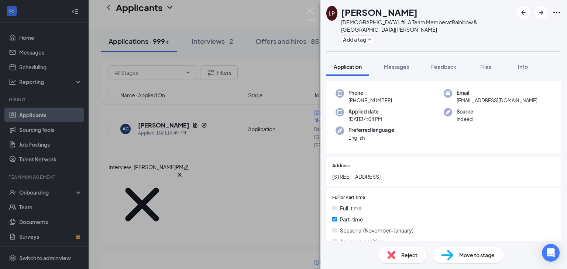
drag, startPoint x: 448, startPoint y: 169, endPoint x: 328, endPoint y: 175, distance: 119.7
click at [328, 175] on div "Address [STREET_ADDRESS]" at bounding box center [443, 172] width 235 height 30
copy span "[STREET_ADDRESS]"
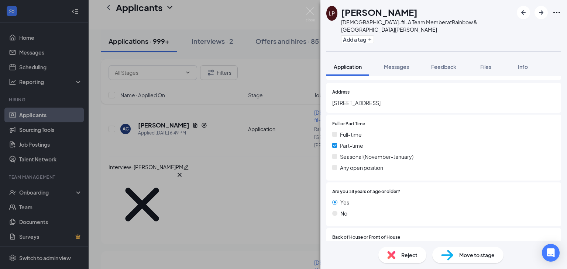
scroll to position [249, 0]
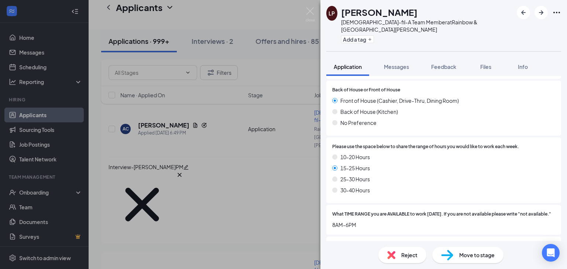
click at [375, 36] on div "Add a tag" at bounding box center [427, 39] width 172 height 12
click at [372, 37] on icon "Plus" at bounding box center [370, 39] width 4 height 4
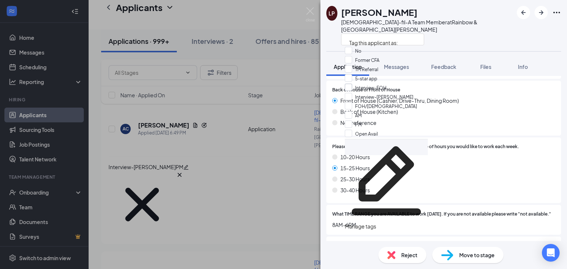
click at [354, 92] on input "Interview-FOH" at bounding box center [366, 88] width 42 height 8
checkbox input "true"
click at [353, 119] on input "AM" at bounding box center [353, 115] width 17 height 8
checkbox input "true"
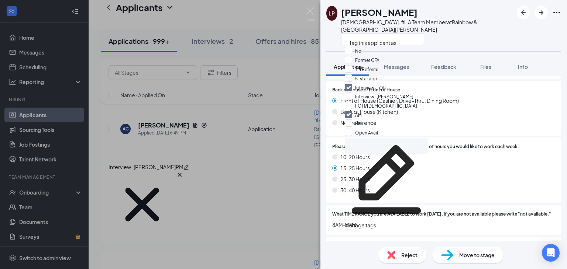
click at [475, 43] on div "LP [PERSON_NAME] [DEMOGRAPHIC_DATA]-fil-A Team Member at [GEOGRAPHIC_DATA][PERS…" at bounding box center [443, 25] width 247 height 51
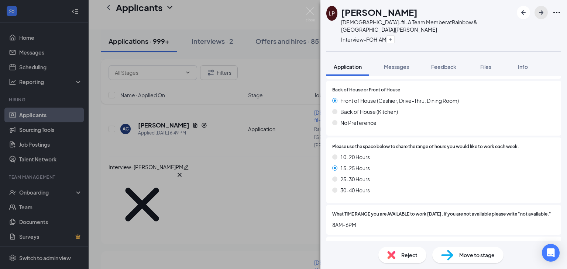
click at [540, 18] on button "button" at bounding box center [541, 12] width 13 height 13
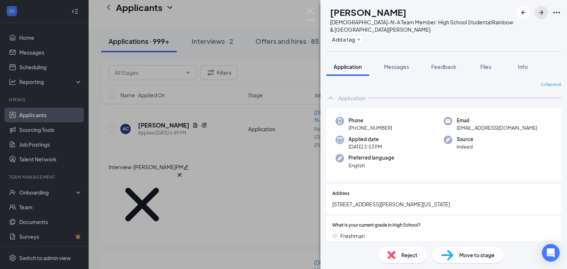
scroll to position [37, 0]
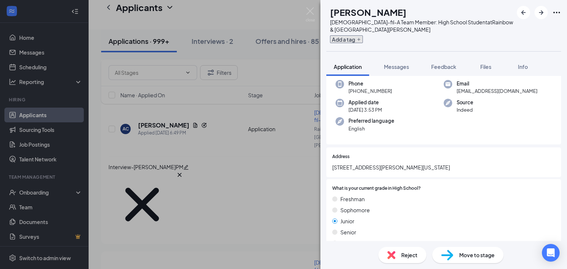
click at [361, 39] on icon "Plus" at bounding box center [359, 39] width 4 height 4
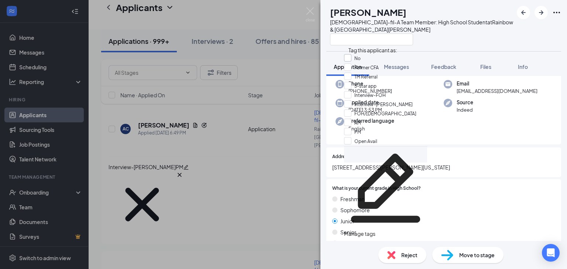
click at [354, 59] on input "No" at bounding box center [352, 58] width 17 height 8
checkbox input "true"
click at [495, 37] on div at bounding box center [421, 39] width 183 height 12
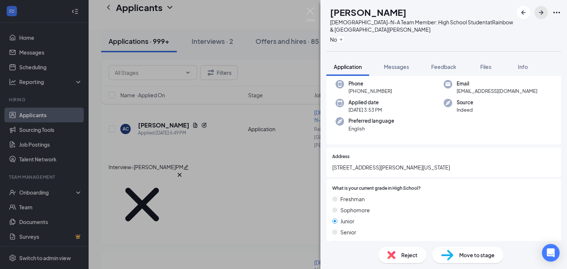
click at [541, 16] on icon "ArrowRight" at bounding box center [541, 12] width 9 height 9
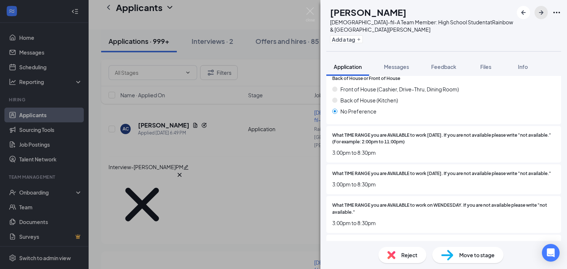
scroll to position [258, 0]
click at [362, 38] on button "Add a tag" at bounding box center [346, 39] width 33 height 8
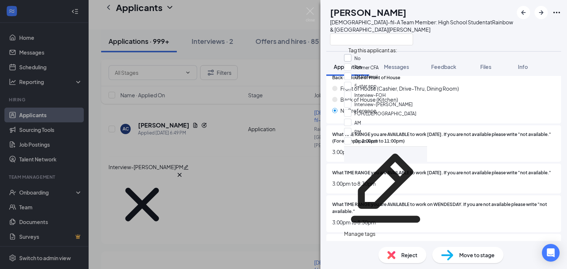
click at [350, 61] on input "No" at bounding box center [352, 58] width 17 height 8
checkbox input "true"
click at [504, 38] on div at bounding box center [421, 39] width 183 height 12
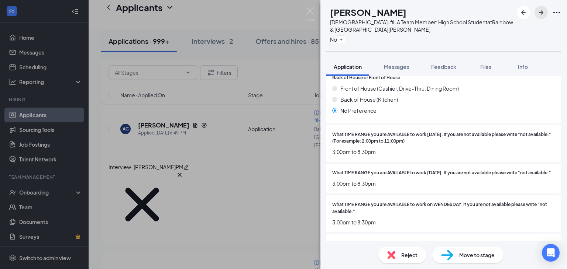
click at [543, 15] on icon "ArrowRight" at bounding box center [541, 12] width 9 height 9
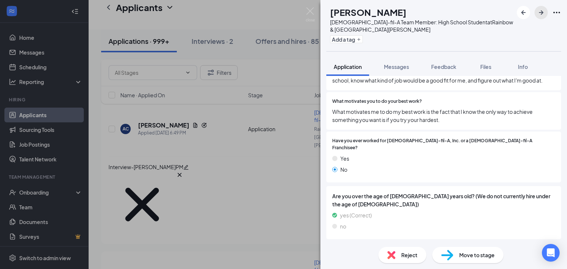
scroll to position [729, 0]
click at [365, 43] on div "Add a tag" at bounding box center [421, 39] width 183 height 12
click at [363, 38] on button "Add a tag" at bounding box center [346, 39] width 33 height 8
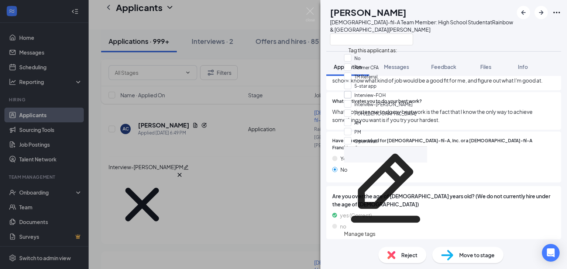
click at [351, 99] on input "Interview-FOH" at bounding box center [365, 95] width 42 height 8
checkbox input "true"
click at [352, 128] on input "PM" at bounding box center [352, 132] width 17 height 8
checkbox input "true"
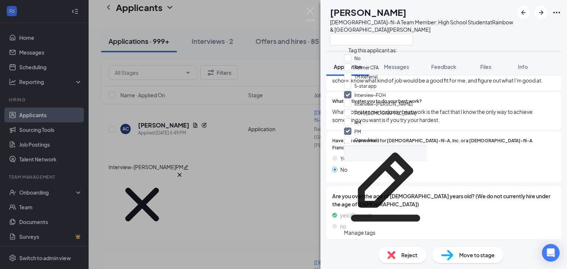
click at [490, 39] on div at bounding box center [421, 39] width 183 height 12
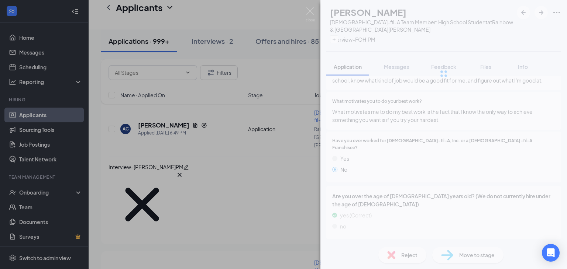
scroll to position [726, 0]
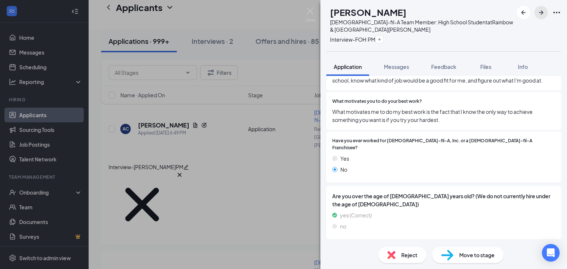
click at [541, 17] on button "button" at bounding box center [541, 12] width 13 height 13
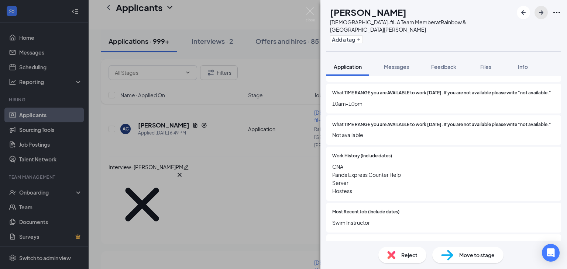
scroll to position [517, 0]
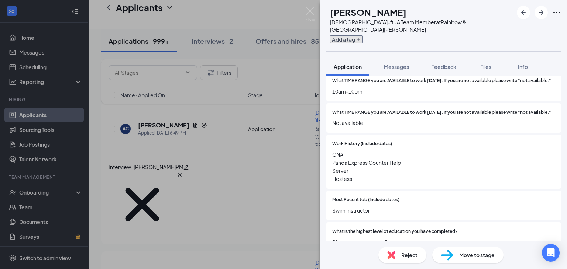
click at [361, 37] on icon "Plus" at bounding box center [359, 39] width 4 height 4
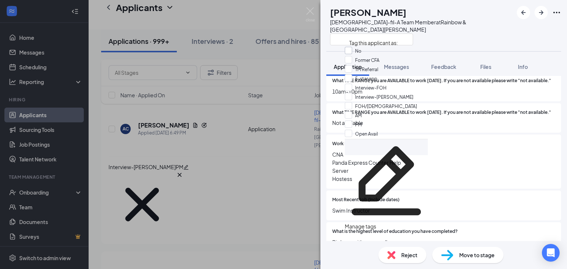
click at [350, 52] on input "No" at bounding box center [353, 51] width 17 height 8
checkbox input "true"
click at [513, 24] on div "EF [PERSON_NAME] [DEMOGRAPHIC_DATA]-fil-A Team Member at [GEOGRAPHIC_DATA][PERS…" at bounding box center [443, 25] width 247 height 51
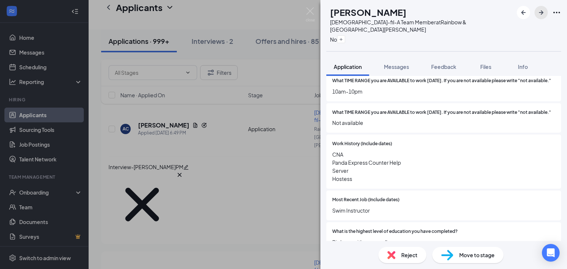
click at [543, 15] on icon "ArrowRight" at bounding box center [541, 12] width 9 height 9
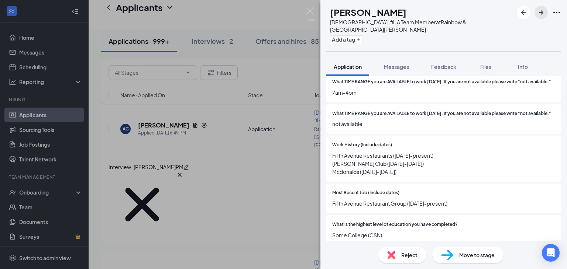
scroll to position [517, 0]
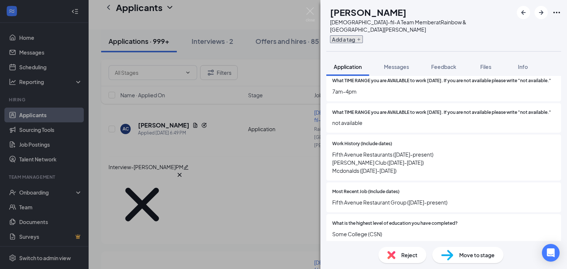
click at [363, 35] on button "Add a tag" at bounding box center [346, 39] width 33 height 8
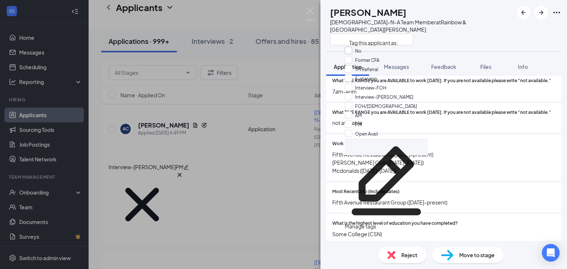
click at [353, 52] on input "No" at bounding box center [353, 51] width 17 height 8
checkbox input "true"
click at [511, 24] on div "[PERSON_NAME] [PERSON_NAME] [DEMOGRAPHIC_DATA]-fil-A Team Member at [GEOGRAPHIC…" at bounding box center [443, 25] width 247 height 51
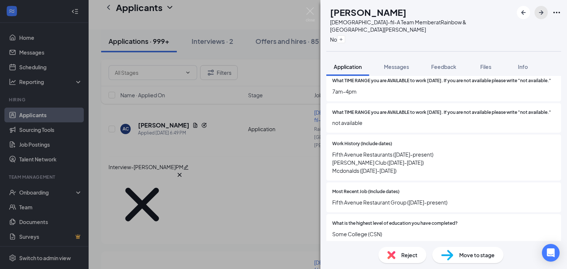
click at [541, 13] on icon "ArrowRight" at bounding box center [541, 12] width 4 height 4
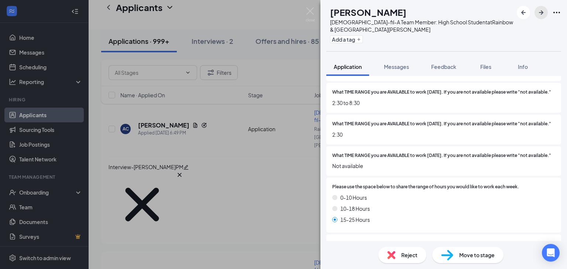
scroll to position [480, 0]
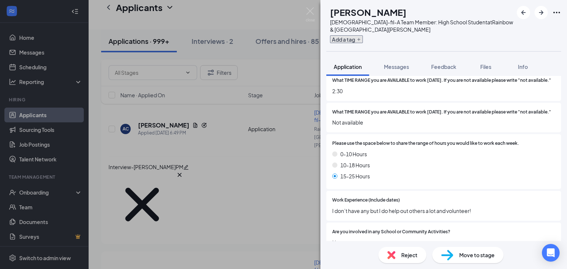
click at [363, 41] on button "Add a tag" at bounding box center [346, 39] width 33 height 8
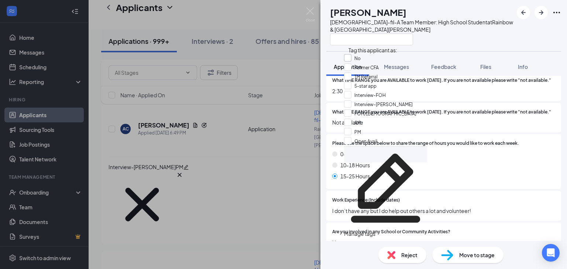
click at [354, 59] on input "No" at bounding box center [352, 58] width 17 height 8
checkbox input "true"
click at [502, 37] on div at bounding box center [421, 39] width 183 height 12
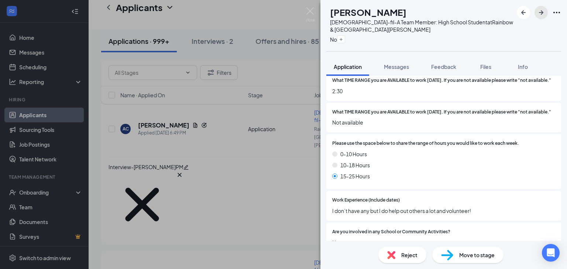
click at [542, 14] on icon "ArrowRight" at bounding box center [541, 12] width 9 height 9
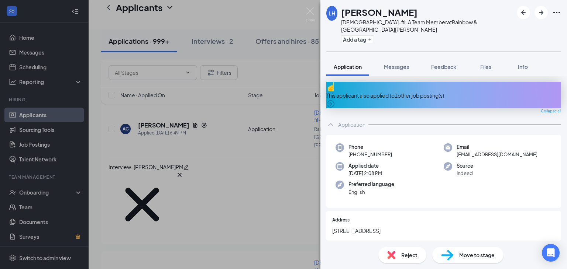
drag, startPoint x: 382, startPoint y: 219, endPoint x: 331, endPoint y: 214, distance: 51.2
click at [331, 214] on div "Address [STREET_ADDRESS]" at bounding box center [443, 226] width 235 height 30
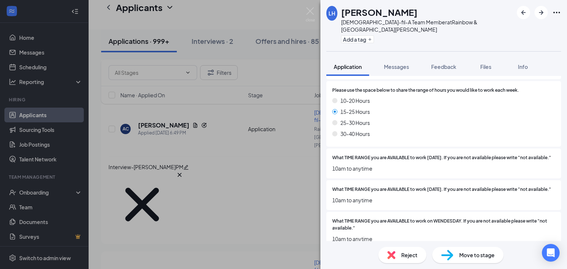
scroll to position [406, 0]
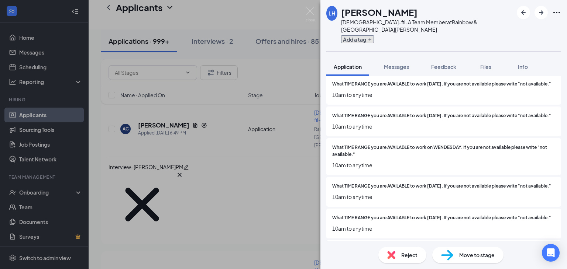
click at [365, 35] on button "Add a tag" at bounding box center [357, 39] width 33 height 8
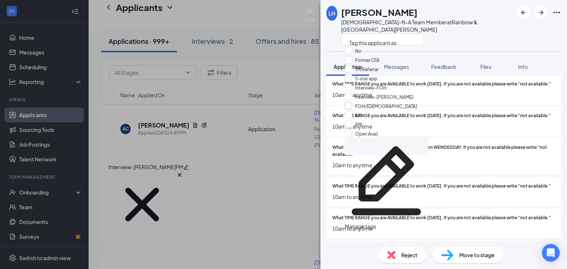
click at [354, 110] on input "FOH/[DEMOGRAPHIC_DATA]" at bounding box center [381, 106] width 72 height 8
checkbox input "true"
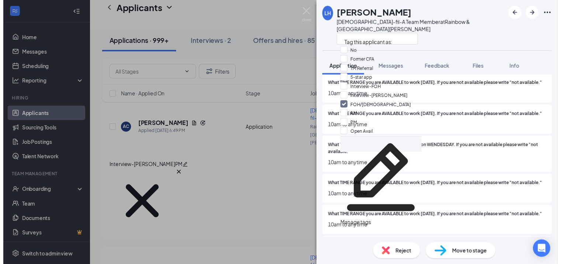
scroll to position [24, 0]
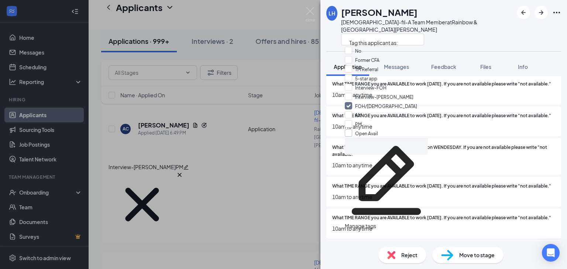
click at [354, 130] on input "Open Avail" at bounding box center [361, 134] width 33 height 8
checkbox input "true"
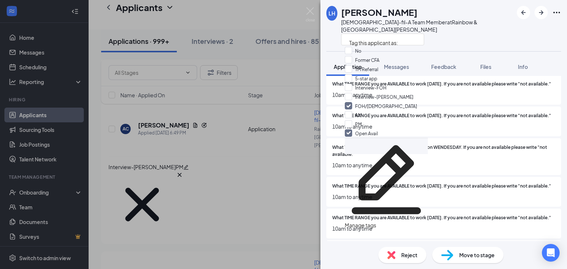
click at [481, 31] on div "LH [PERSON_NAME] [DEMOGRAPHIC_DATA]-fil-A Team Member at [GEOGRAPHIC_DATA][PERS…" at bounding box center [443, 25] width 247 height 51
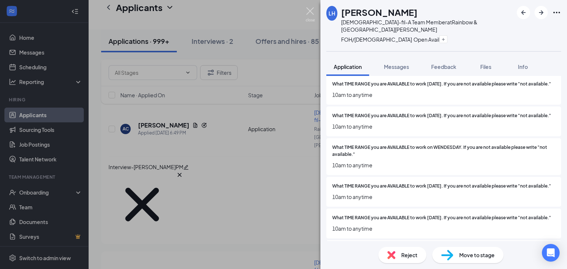
click at [310, 8] on img at bounding box center [310, 14] width 9 height 14
